Goal: Browse casually: Explore the website without a specific task or goal

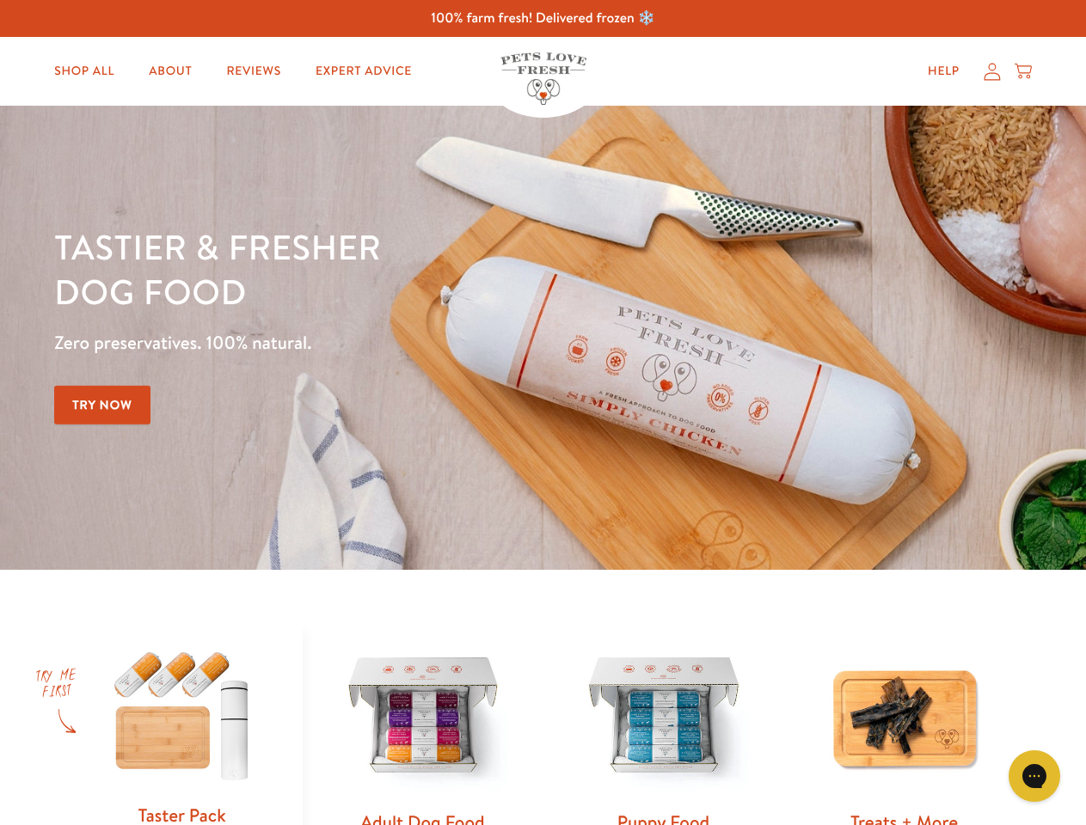
click at [542, 413] on div "Tastier & fresher dog food Zero preservatives. 100% natural. Try Now" at bounding box center [380, 337] width 652 height 227
click at [1034, 776] on icon "Gorgias live chat" at bounding box center [1034, 776] width 16 height 16
